Goal: Use online tool/utility: Utilize a website feature to perform a specific function

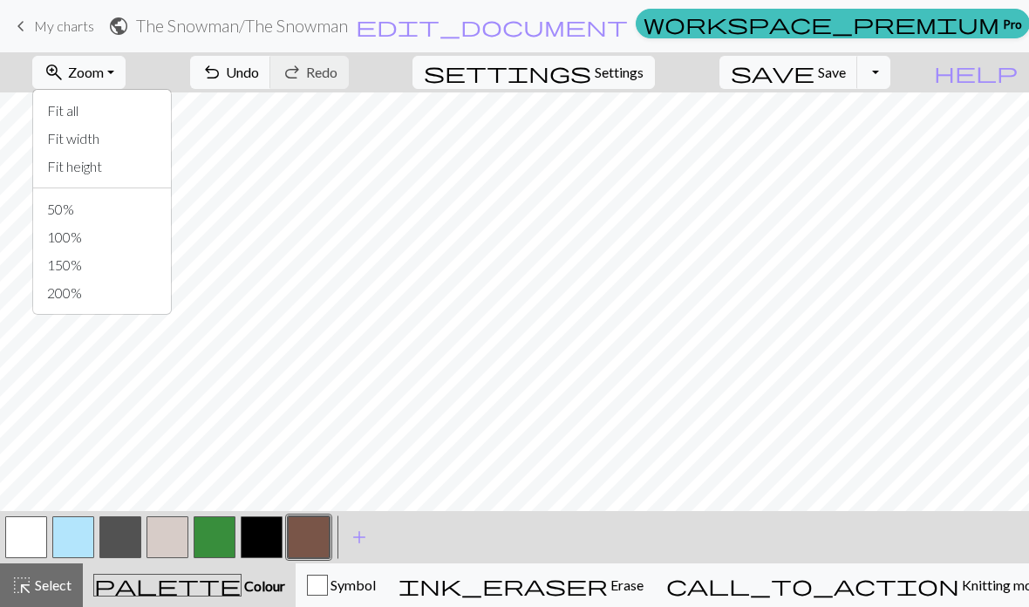
click at [890, 73] on button "Toggle Dropdown" at bounding box center [873, 72] width 33 height 33
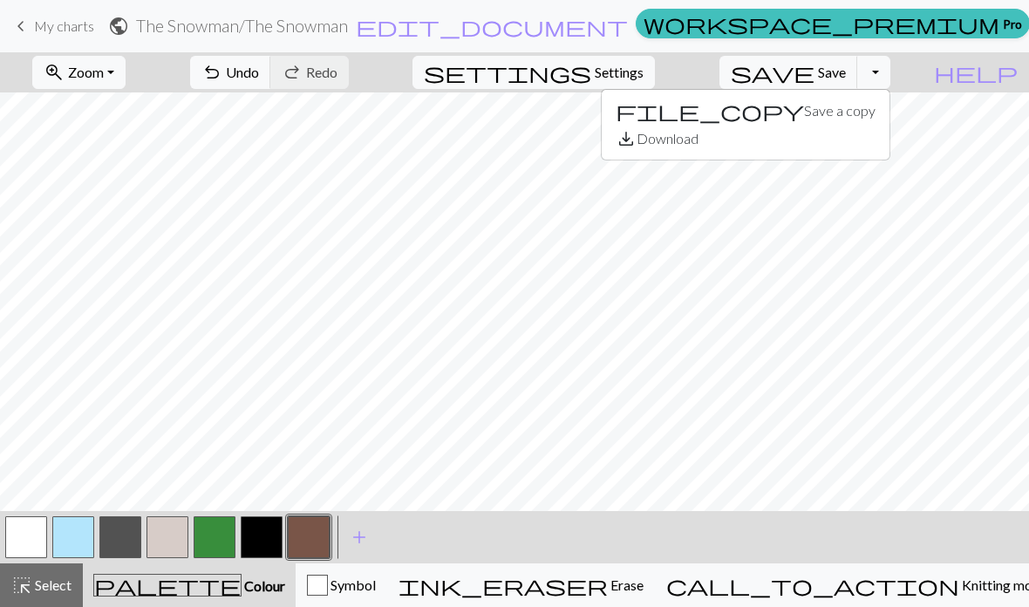
click at [890, 70] on button "Toggle Dropdown" at bounding box center [873, 72] width 33 height 33
click at [643, 74] on span "Settings" at bounding box center [618, 72] width 49 height 21
select select "aran"
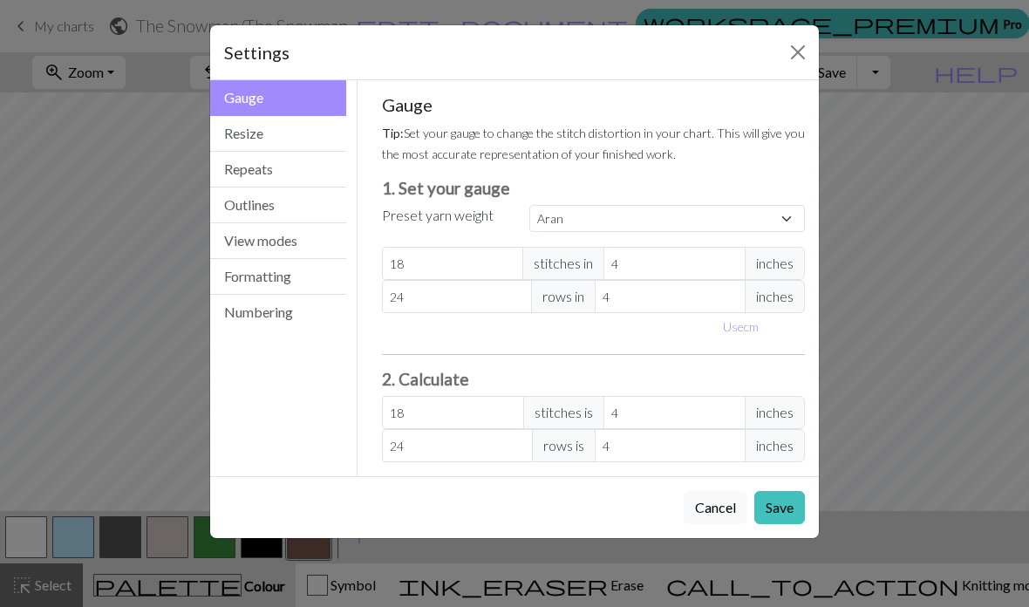
click at [797, 58] on button "Close" at bounding box center [798, 52] width 28 height 28
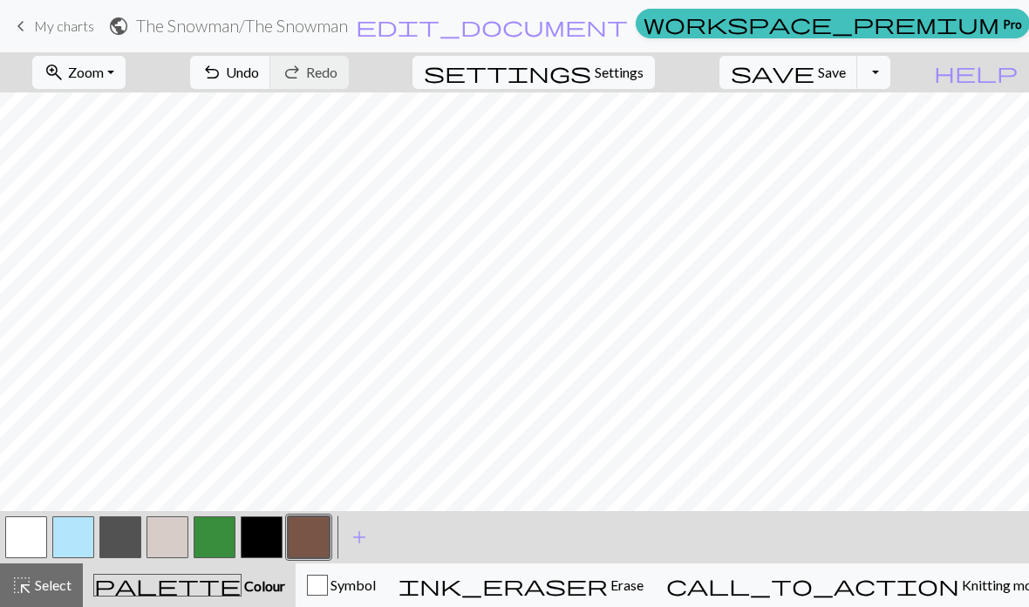
click at [58, 594] on div "highlight_alt Select Select" at bounding box center [41, 584] width 60 height 21
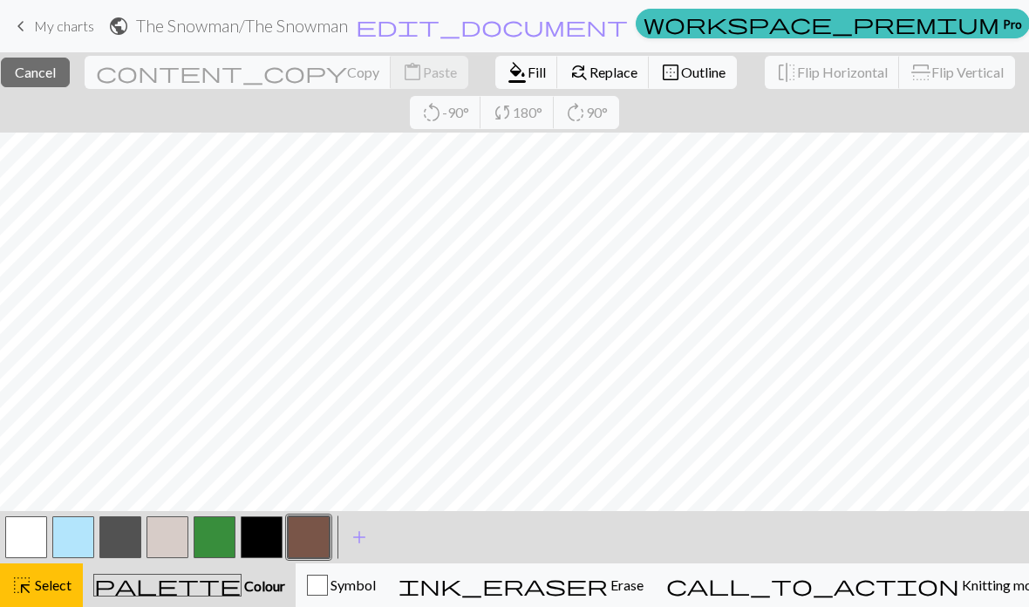
click at [56, 74] on span "Cancel" at bounding box center [35, 72] width 41 height 17
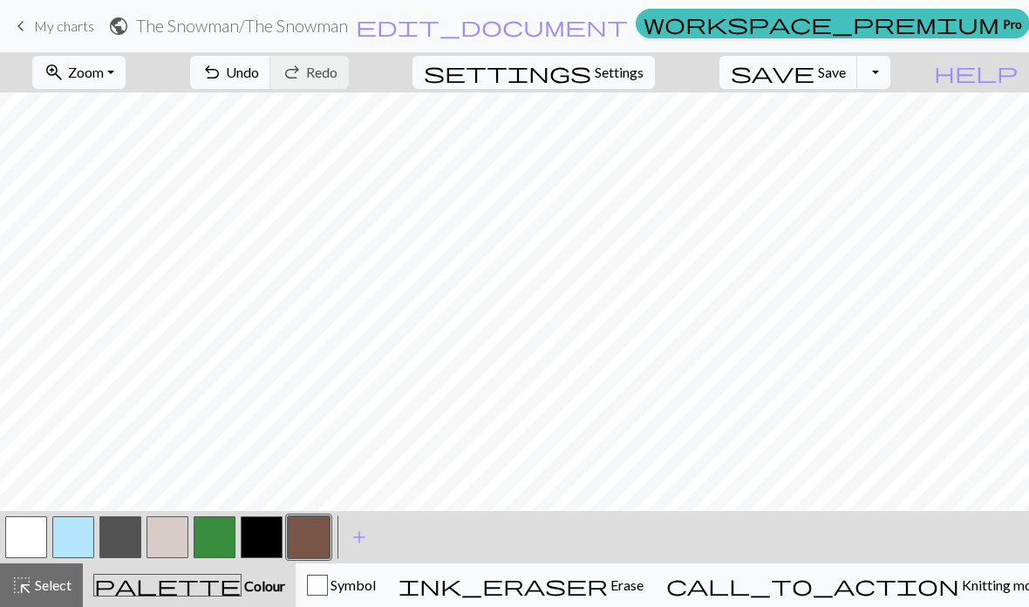
click at [643, 76] on span "Settings" at bounding box center [618, 72] width 49 height 21
select select "aran"
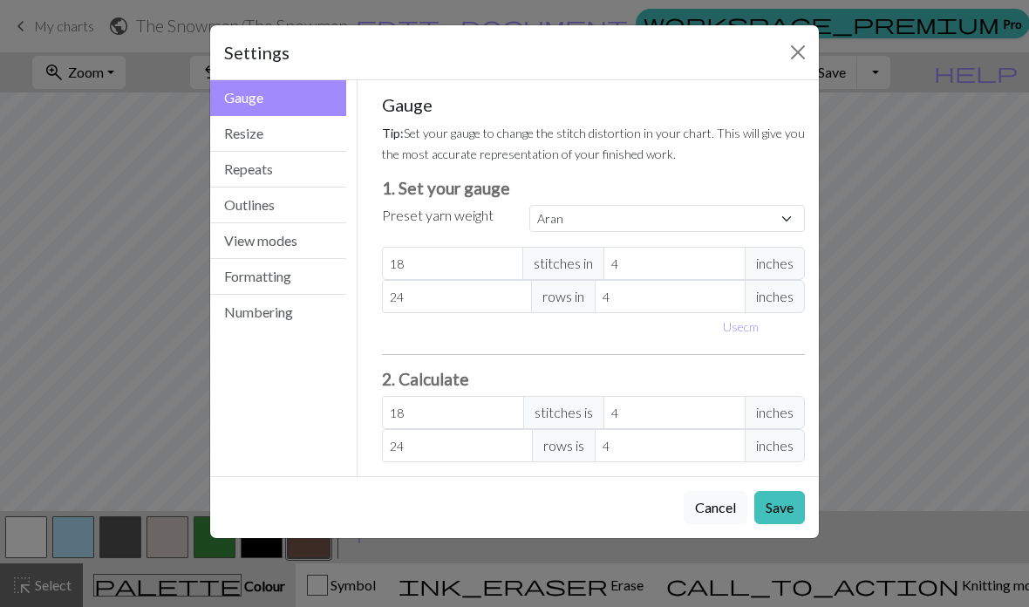
click at [317, 132] on button "Resize" at bounding box center [278, 134] width 136 height 36
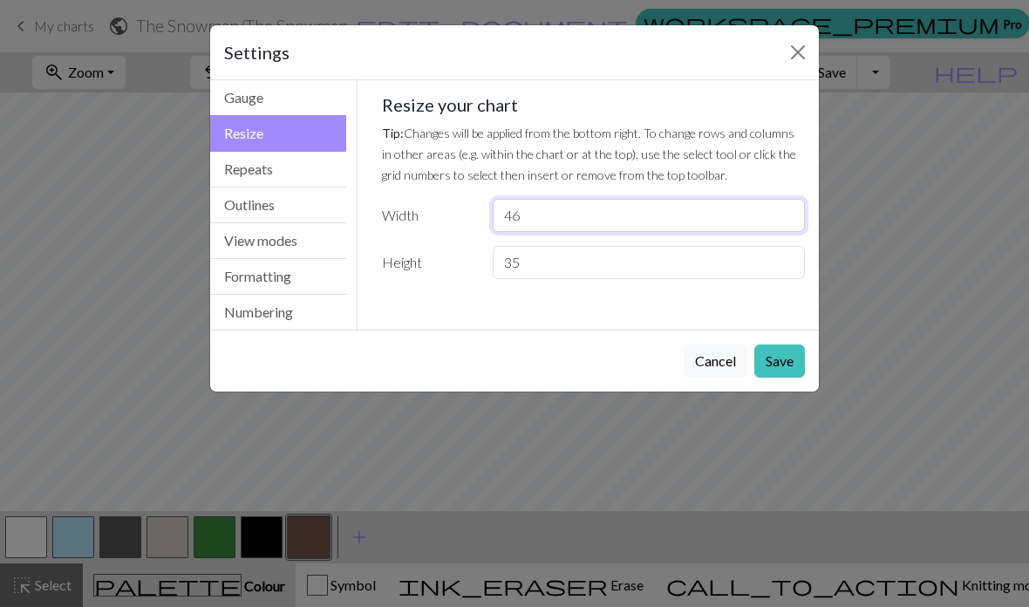
click at [580, 215] on input "46" at bounding box center [648, 215] width 312 height 33
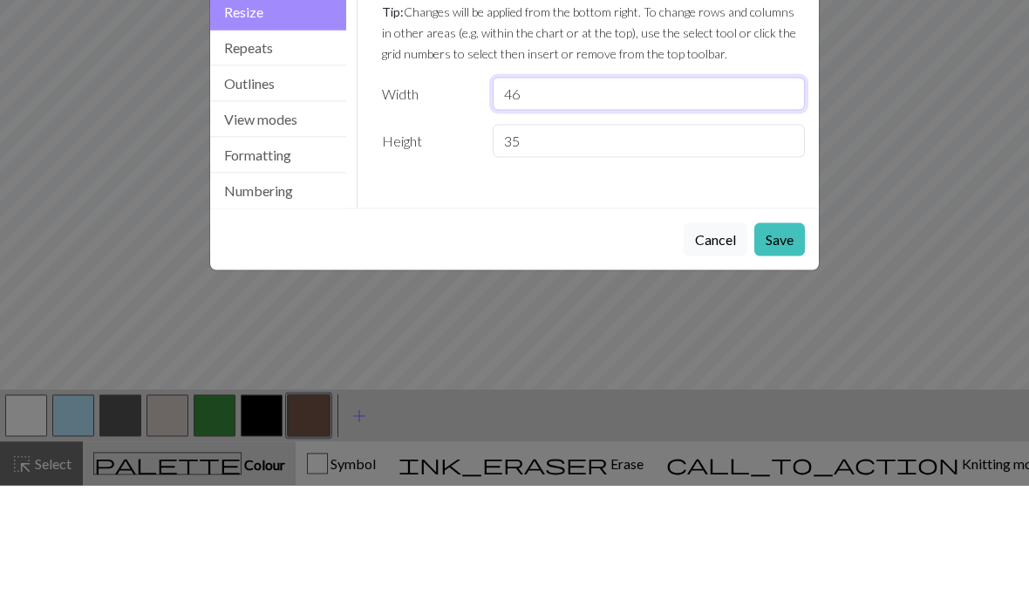
type input "4"
type input "70"
click at [462, 162] on div "Gauge Tip: Set your gauge to change the stitch distortion in your chart. This w…" at bounding box center [594, 193] width 452 height 227
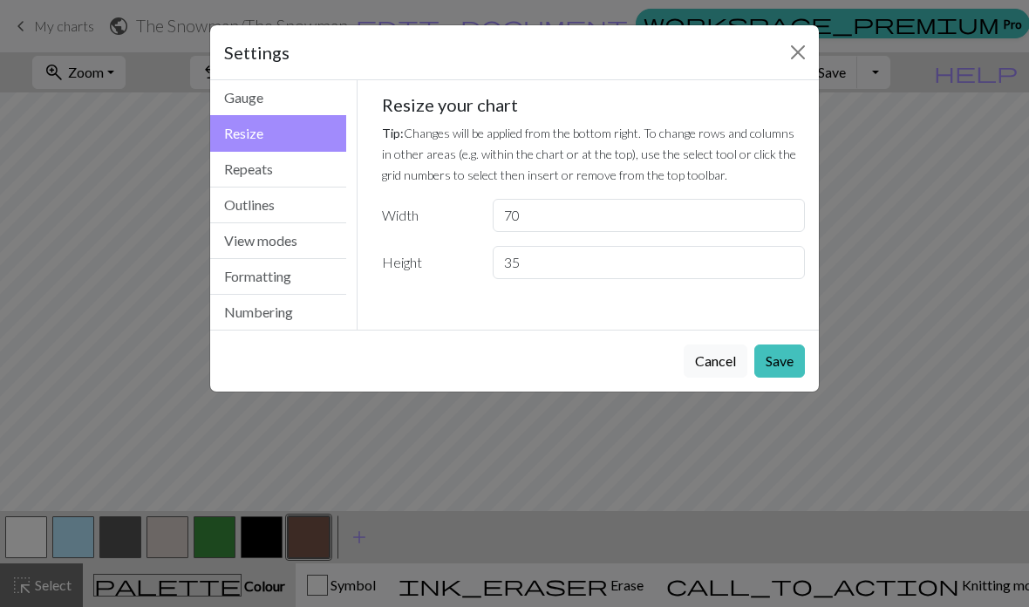
click at [776, 364] on button "Save" at bounding box center [779, 360] width 51 height 33
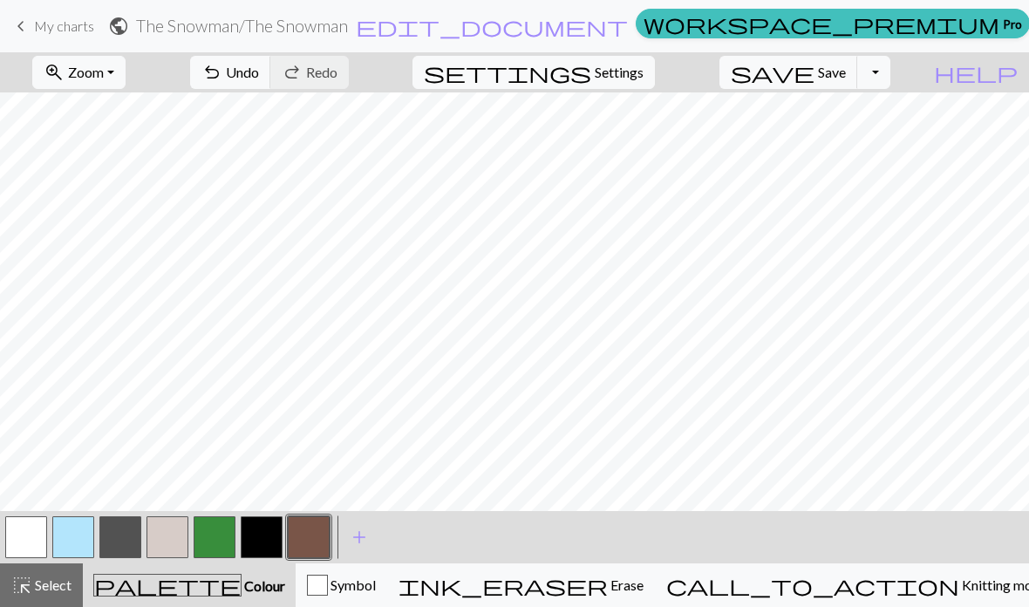
click at [58, 587] on span "Select" at bounding box center [51, 584] width 39 height 17
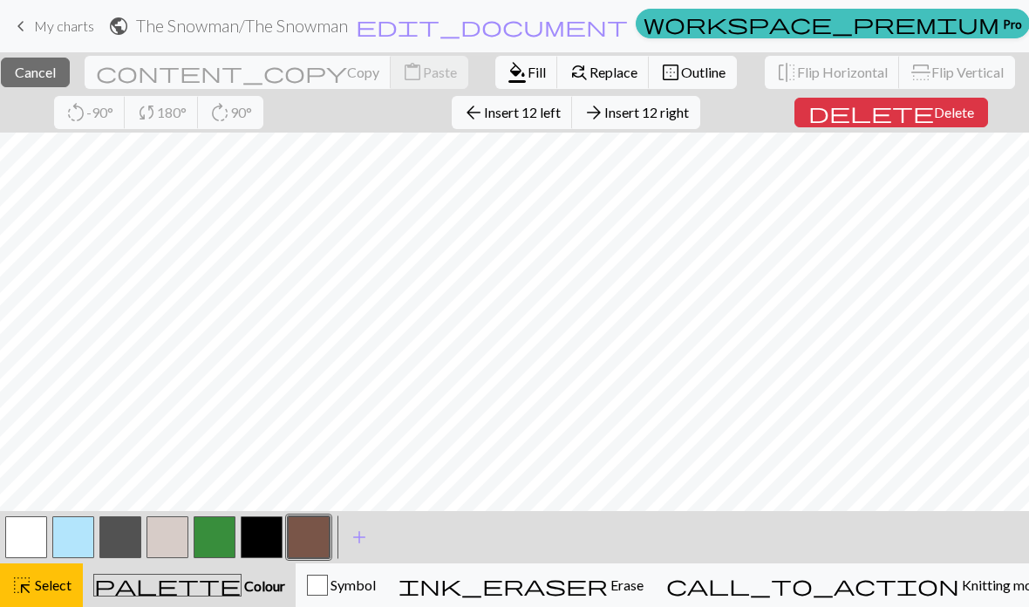
click at [934, 112] on span "Delete" at bounding box center [954, 112] width 40 height 17
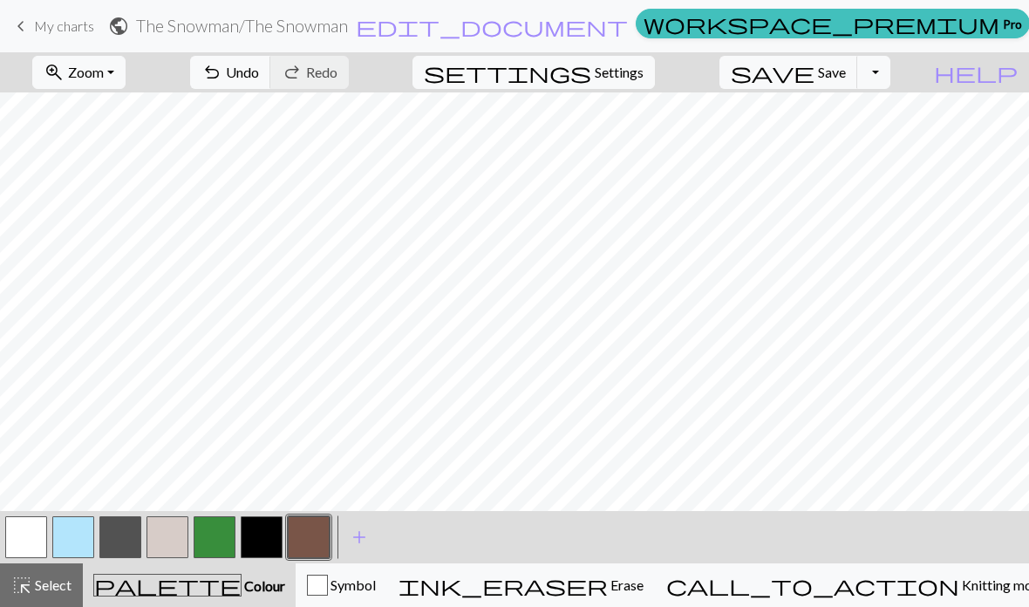
click at [259, 78] on span "Undo" at bounding box center [242, 72] width 33 height 17
click at [23, 567] on button "highlight_alt Select Select" at bounding box center [41, 585] width 83 height 44
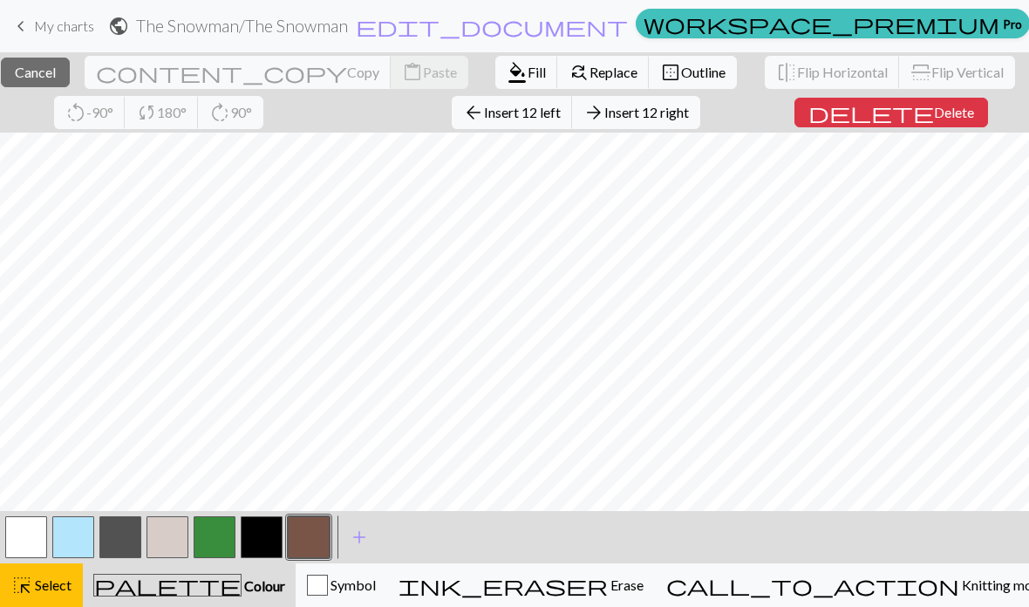
click at [555, 119] on span "Insert 12 left" at bounding box center [522, 112] width 77 height 17
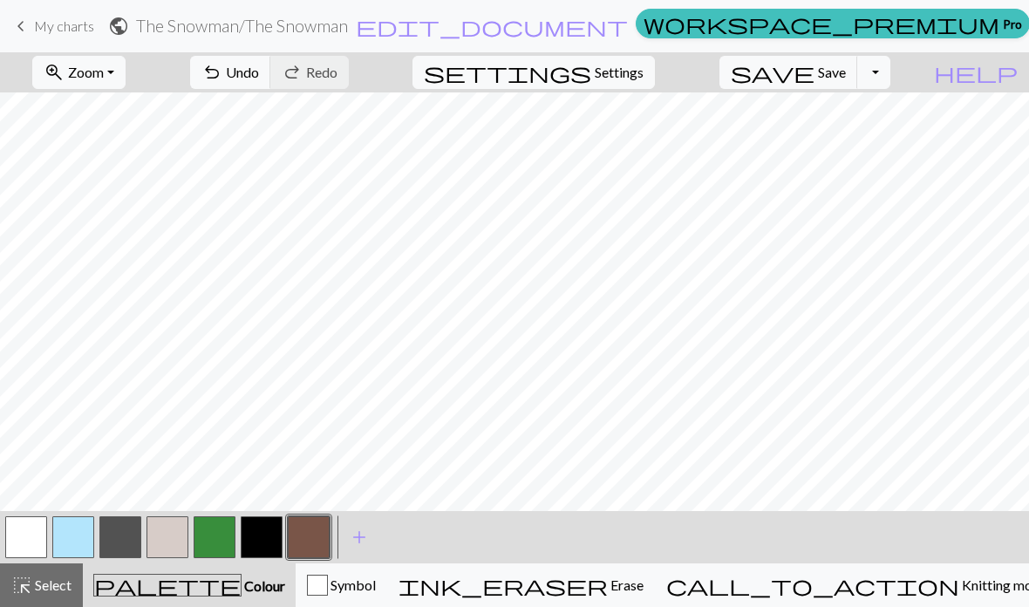
click at [56, 588] on span "Select" at bounding box center [51, 584] width 39 height 17
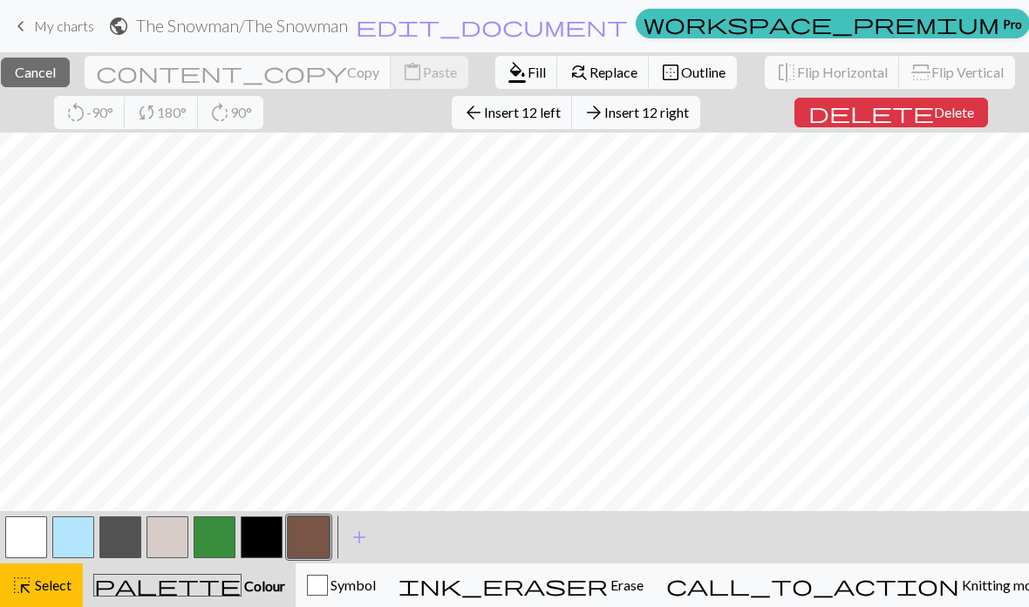
click at [87, 535] on button "button" at bounding box center [73, 537] width 42 height 42
click at [527, 79] on span "Fill" at bounding box center [536, 72] width 18 height 17
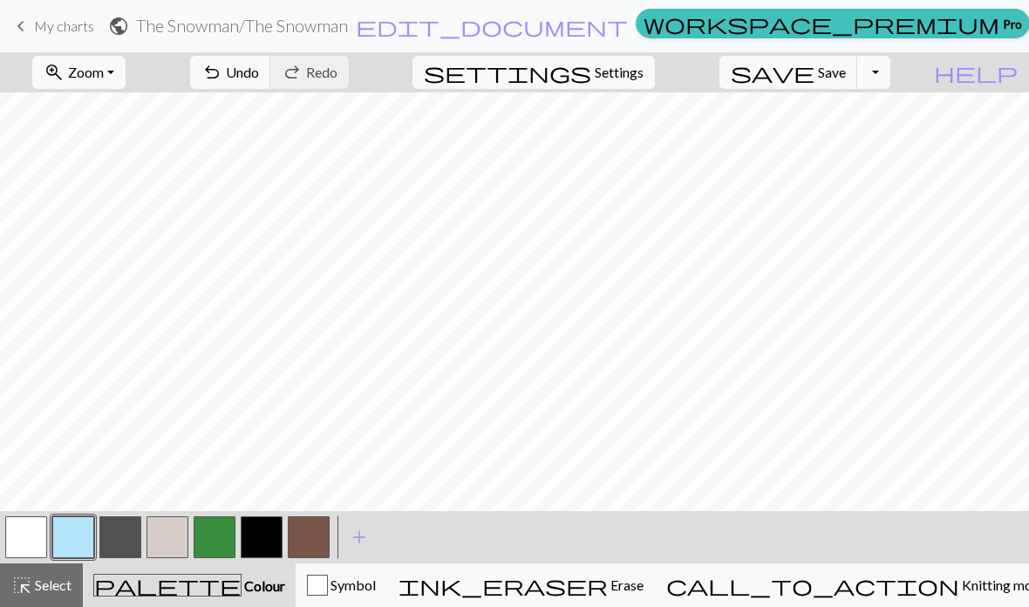
click at [45, 568] on button "highlight_alt Select Select" at bounding box center [41, 585] width 83 height 44
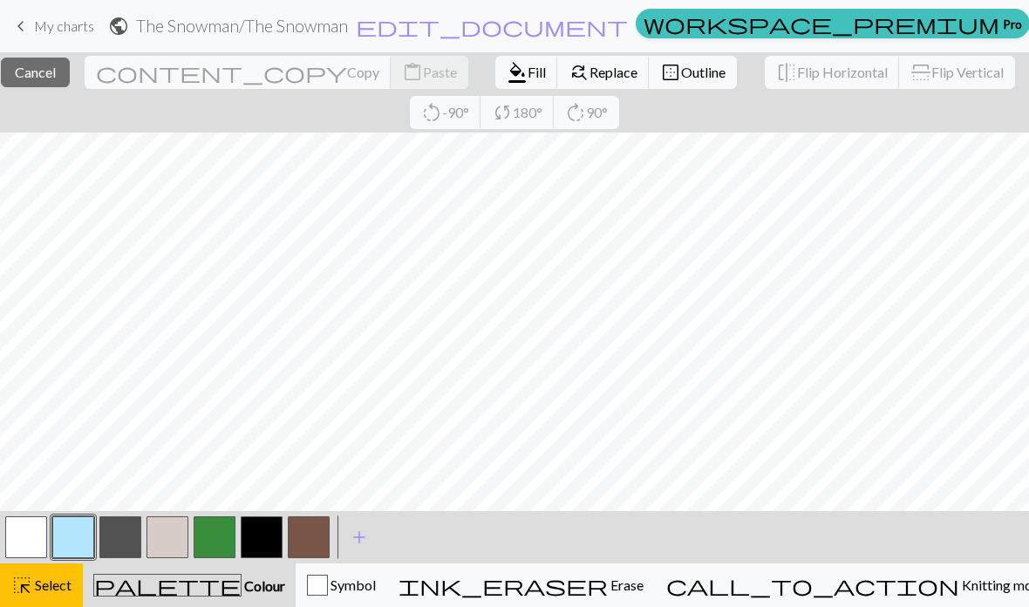
click at [30, 592] on span "highlight_alt" at bounding box center [21, 585] width 21 height 24
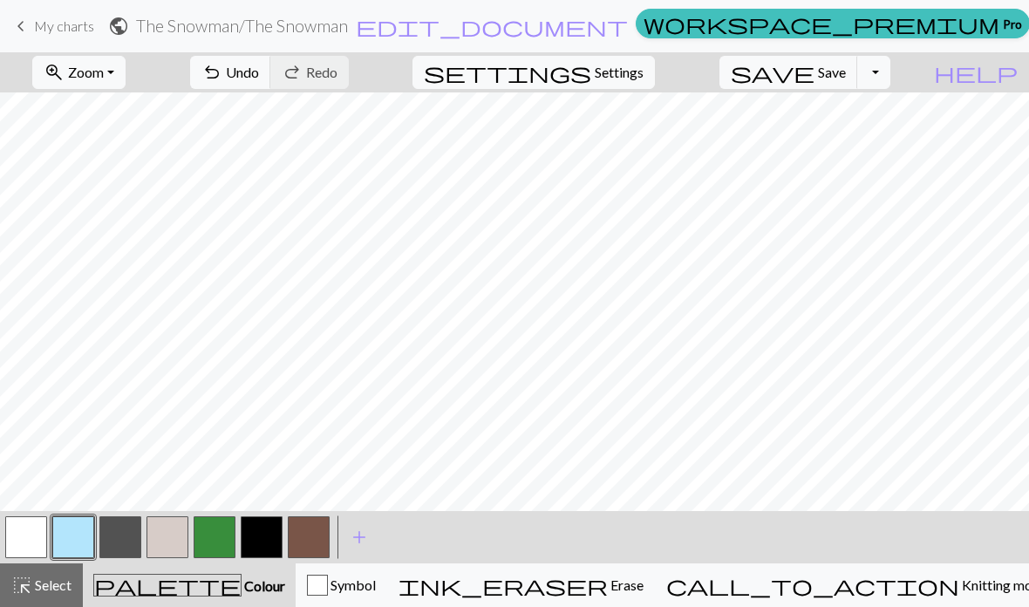
click at [37, 581] on span "Select" at bounding box center [51, 584] width 39 height 17
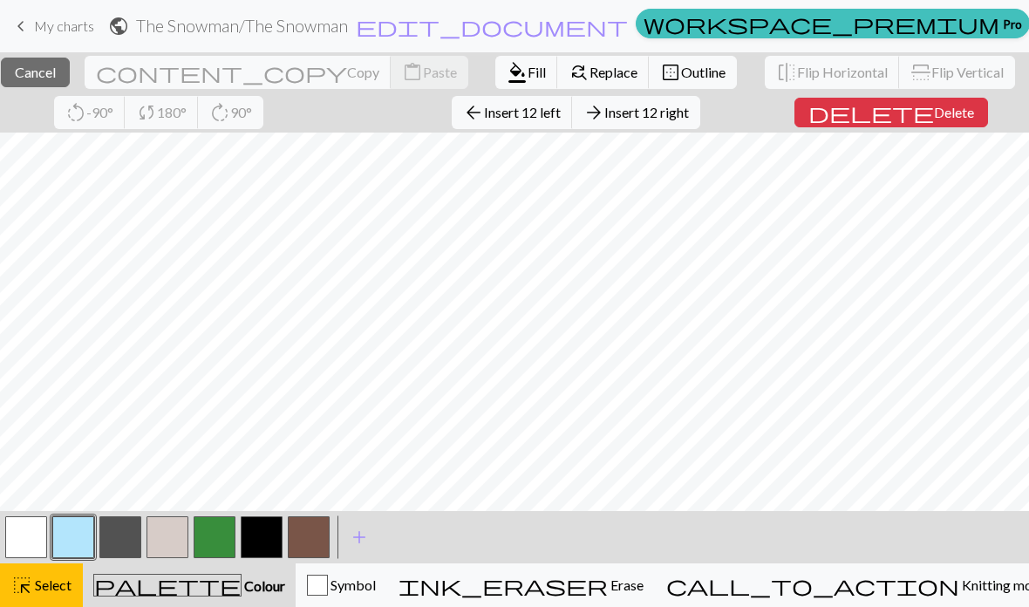
click at [527, 78] on span "Fill" at bounding box center [536, 72] width 18 height 17
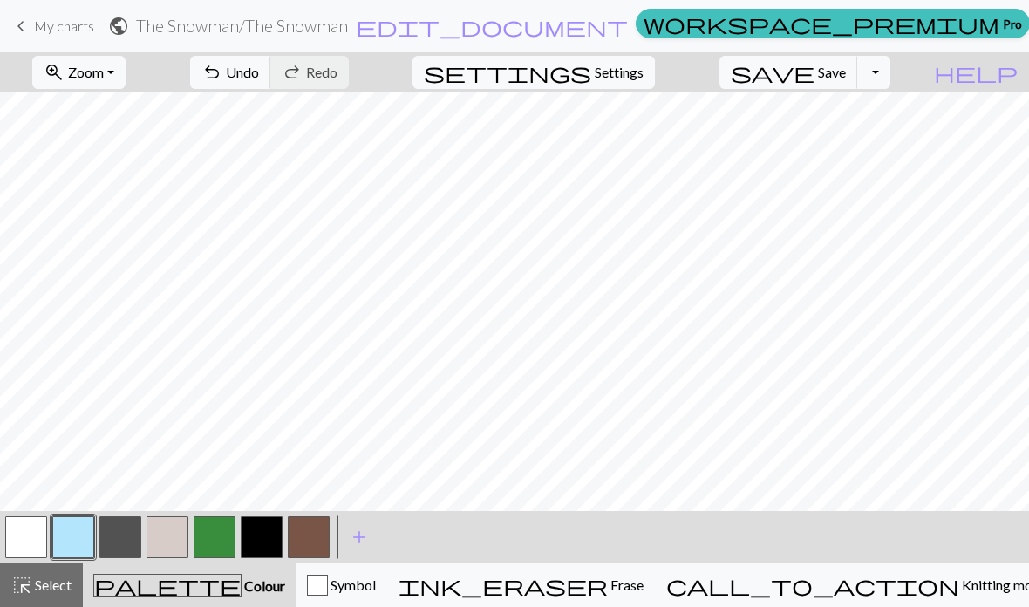
click at [890, 83] on button "Toggle Dropdown" at bounding box center [873, 72] width 33 height 33
click at [865, 141] on button "save_alt Download" at bounding box center [745, 139] width 288 height 28
click at [890, 71] on button "Toggle Dropdown" at bounding box center [873, 72] width 33 height 33
click at [867, 149] on button "save_alt Download" at bounding box center [745, 139] width 288 height 28
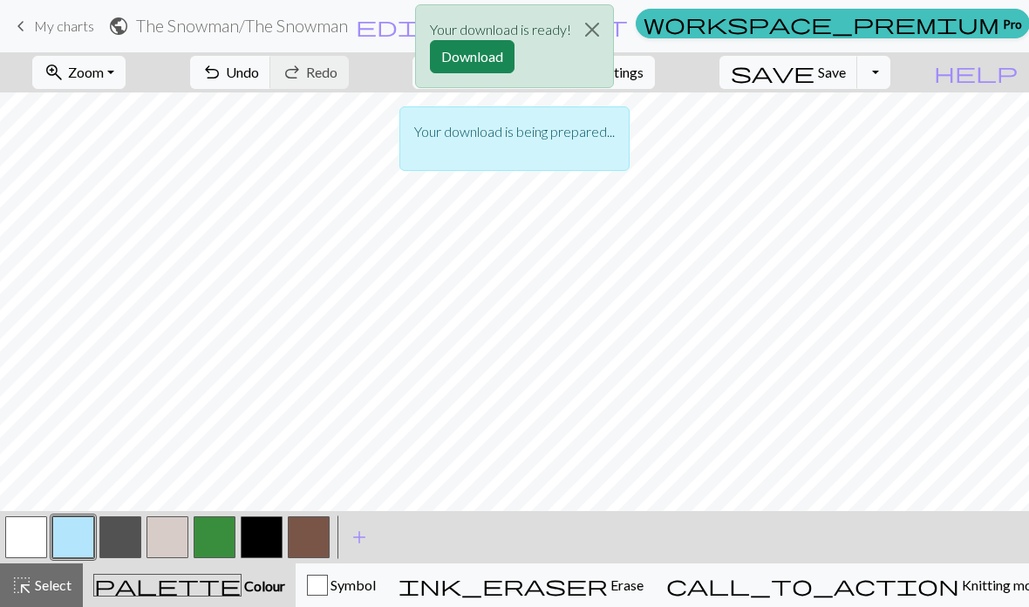
click at [486, 59] on button "Download" at bounding box center [472, 56] width 85 height 33
